Goal: Browse casually: Explore the website without a specific task or goal

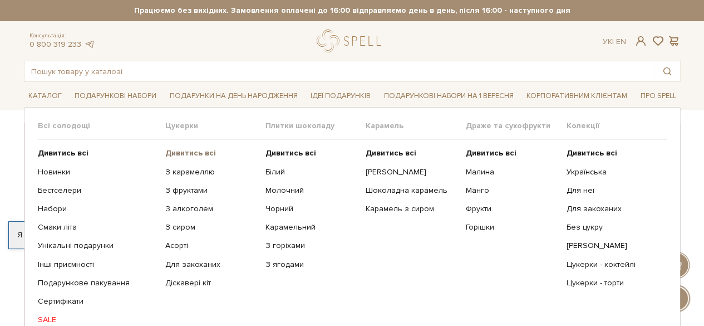
click at [193, 152] on b "Дивитись всі" at bounding box center [190, 152] width 51 height 9
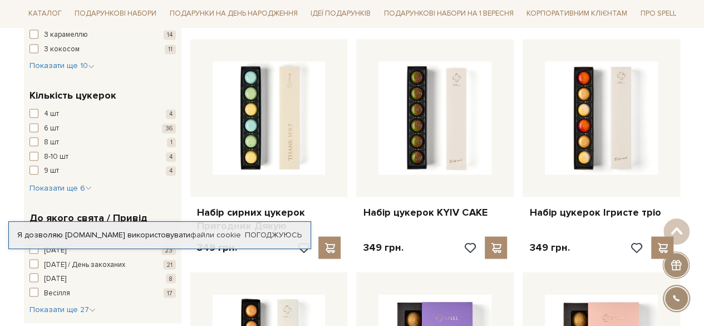
scroll to position [891, 0]
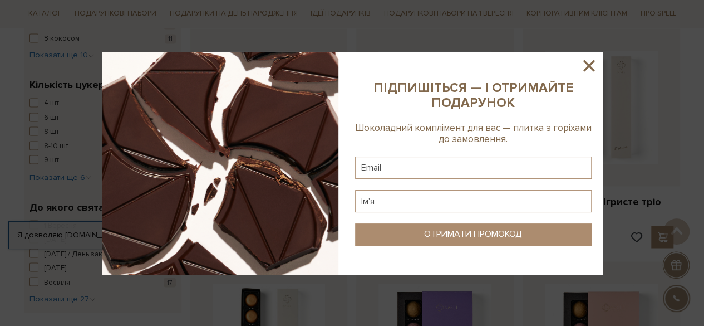
click at [592, 68] on icon at bounding box center [588, 65] width 11 height 11
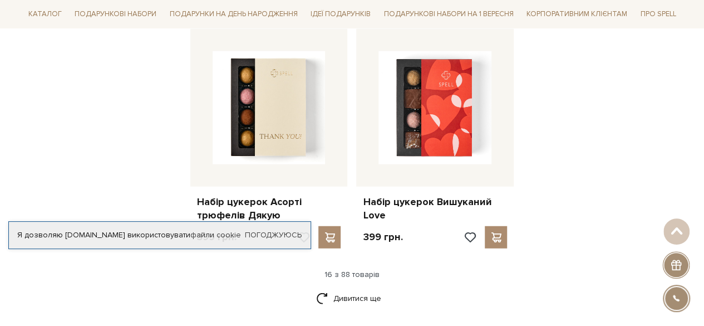
scroll to position [1392, 0]
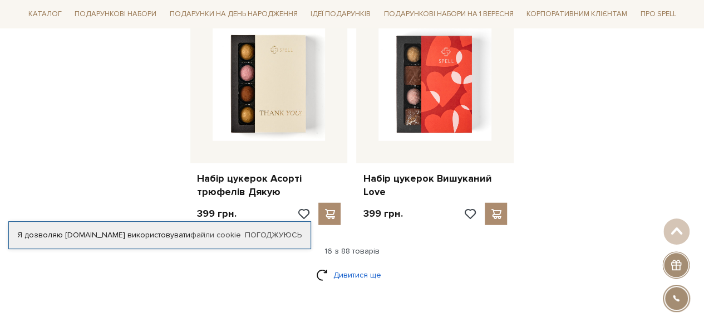
click at [355, 272] on link "Дивитися ще" at bounding box center [352, 274] width 72 height 19
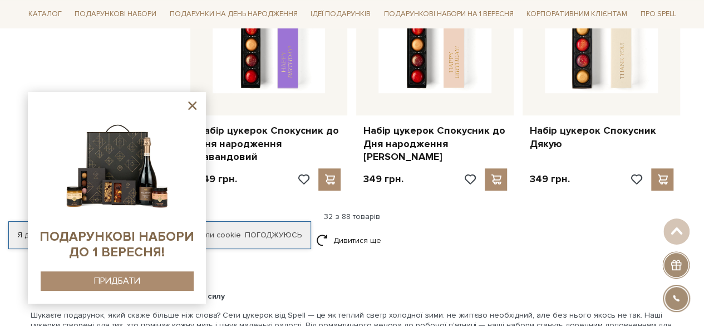
scroll to position [2672, 0]
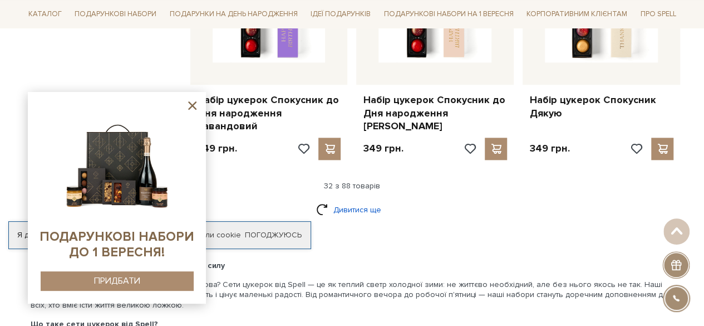
click at [356, 200] on link "Дивитися ще" at bounding box center [352, 209] width 72 height 19
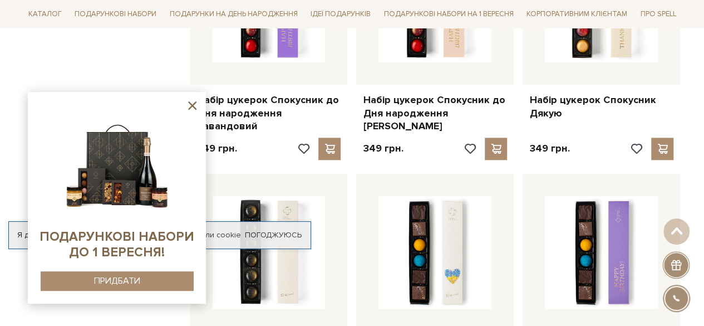
click at [189, 107] on icon at bounding box center [192, 106] width 14 height 14
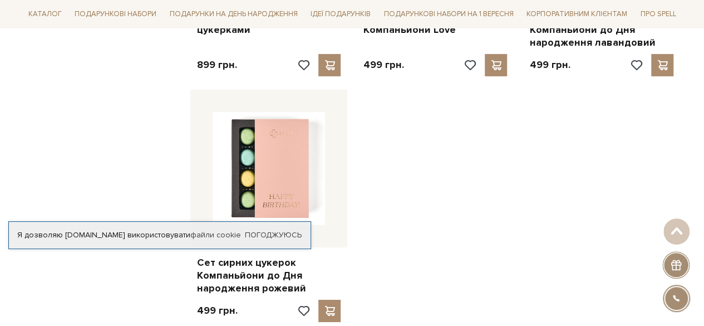
scroll to position [4119, 0]
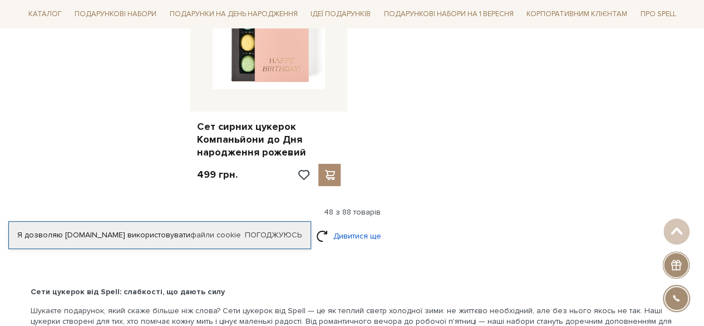
click at [355, 226] on link "Дивитися ще" at bounding box center [352, 235] width 72 height 19
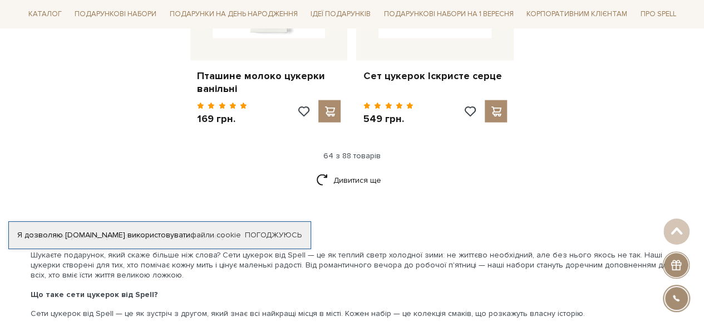
scroll to position [5455, 0]
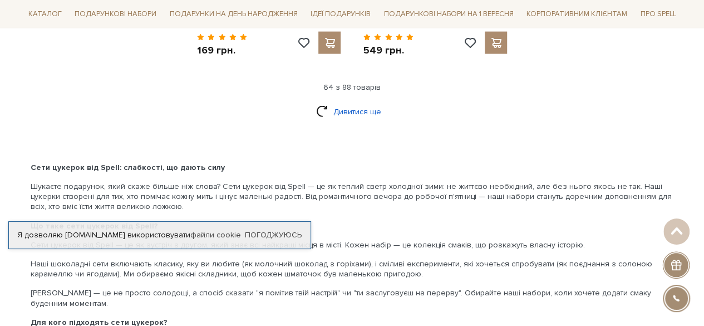
click at [364, 102] on link "Дивитися ще" at bounding box center [352, 111] width 72 height 19
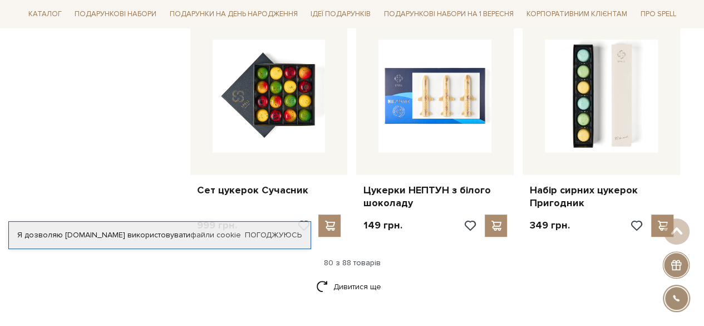
scroll to position [6513, 0]
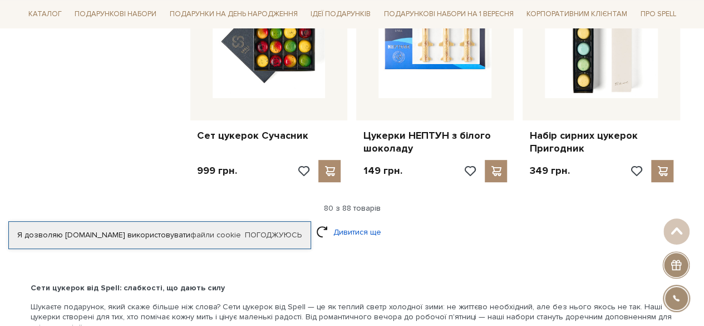
click at [337, 222] on link "Дивитися ще" at bounding box center [352, 231] width 72 height 19
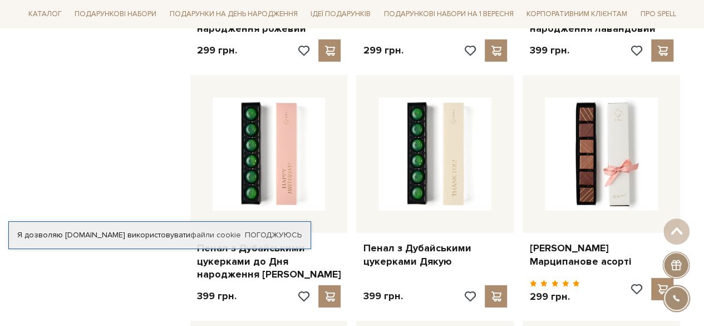
scroll to position [0, 0]
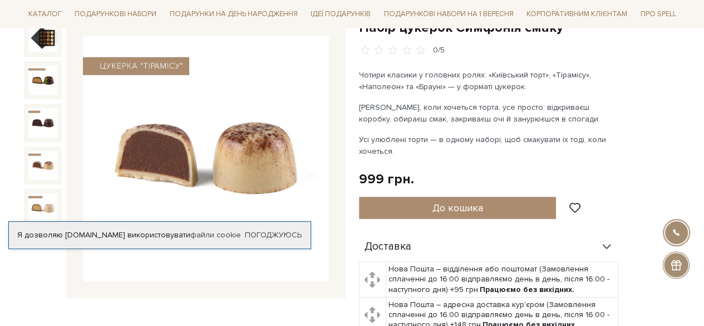
scroll to position [111, 0]
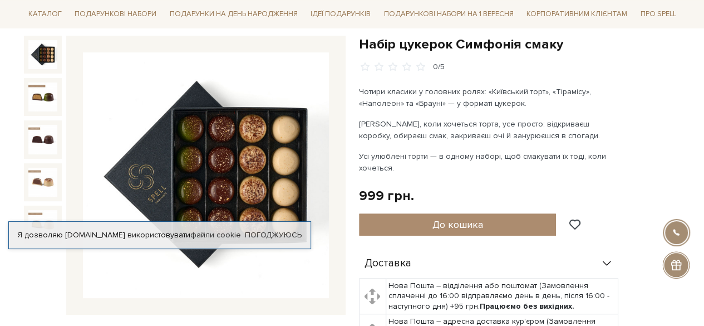
click at [674, 113] on div "Набір цукерок Симфонія смаку 0/5 Чотири класики у головних ролях: «Київський то…" at bounding box center [520, 277] width 322 height 483
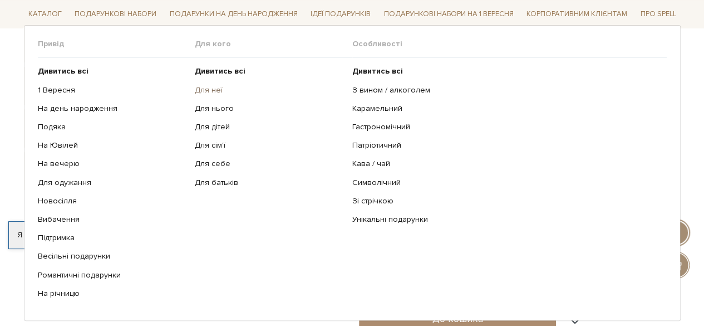
scroll to position [167, 0]
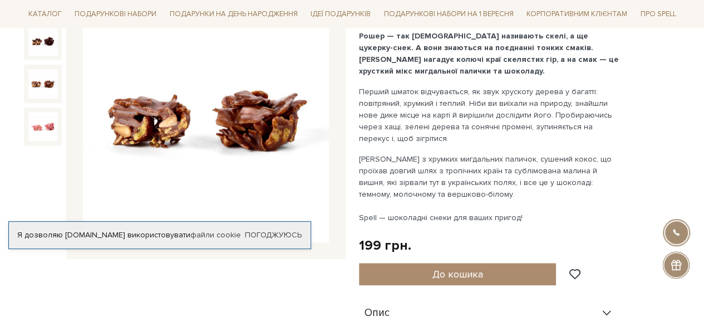
click at [32, 74] on img at bounding box center [42, 83] width 29 height 29
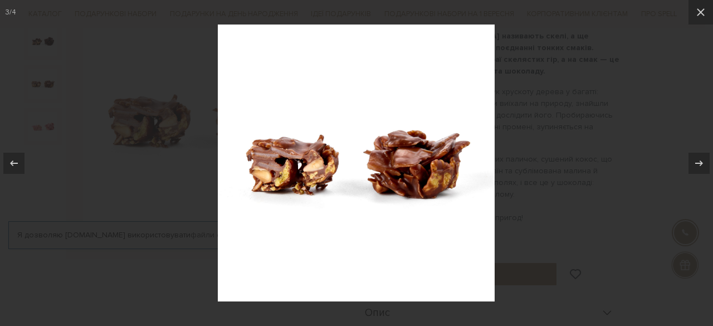
click at [51, 125] on div at bounding box center [356, 163] width 713 height 326
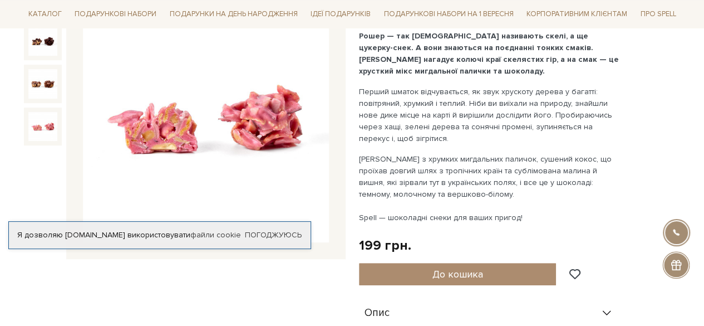
click at [30, 129] on img at bounding box center [42, 126] width 29 height 29
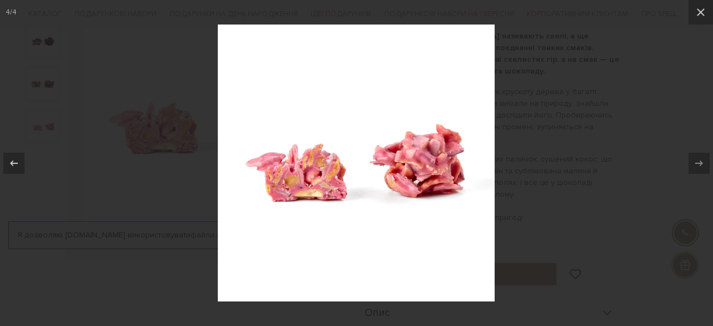
drag, startPoint x: 549, startPoint y: 100, endPoint x: 510, endPoint y: 86, distance: 41.4
click at [549, 100] on div at bounding box center [356, 163] width 713 height 326
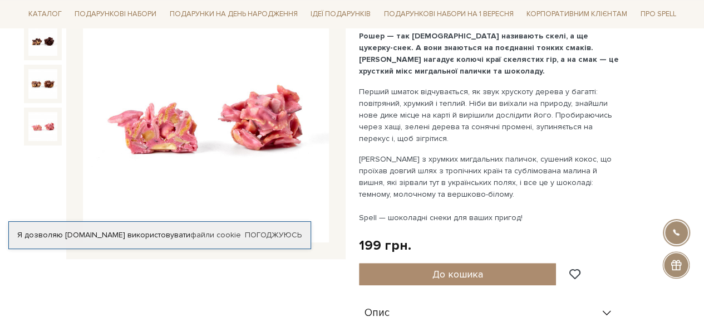
click at [676, 74] on div "Цукерки Асорті рошерів 0/5 Рошер — так французи називають скелі, а ще цукерку-с…" at bounding box center [520, 232] width 322 height 505
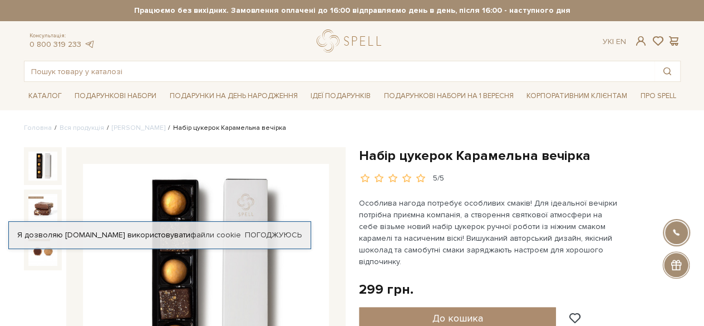
scroll to position [56, 0]
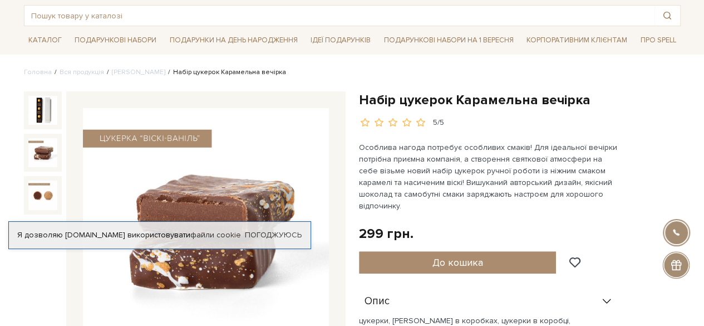
click at [38, 156] on img at bounding box center [42, 152] width 29 height 29
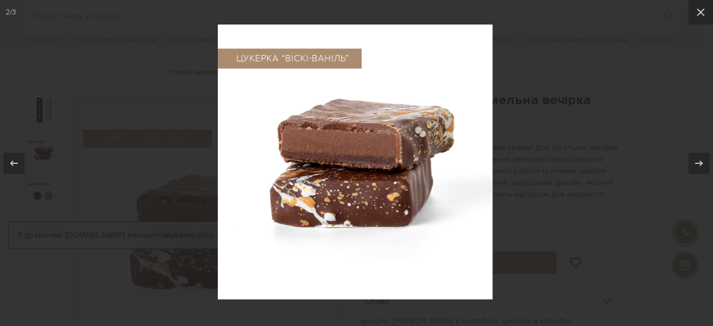
click at [46, 194] on div at bounding box center [356, 163] width 713 height 326
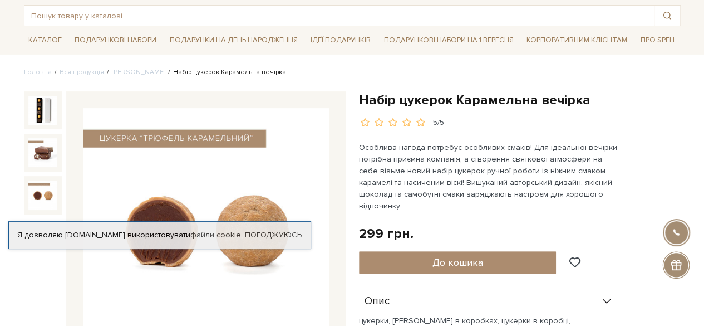
click at [44, 200] on img at bounding box center [42, 194] width 29 height 29
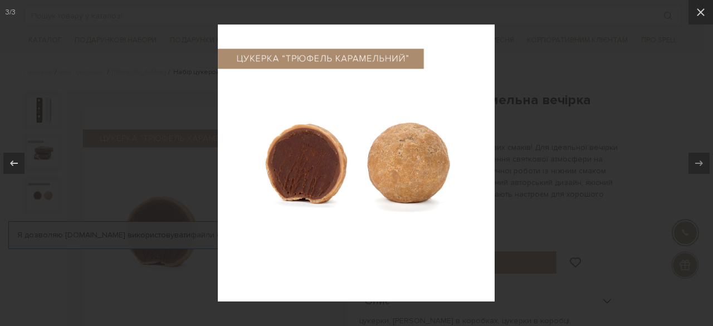
click at [558, 66] on div at bounding box center [356, 163] width 713 height 326
